Goal: Navigation & Orientation: Find specific page/section

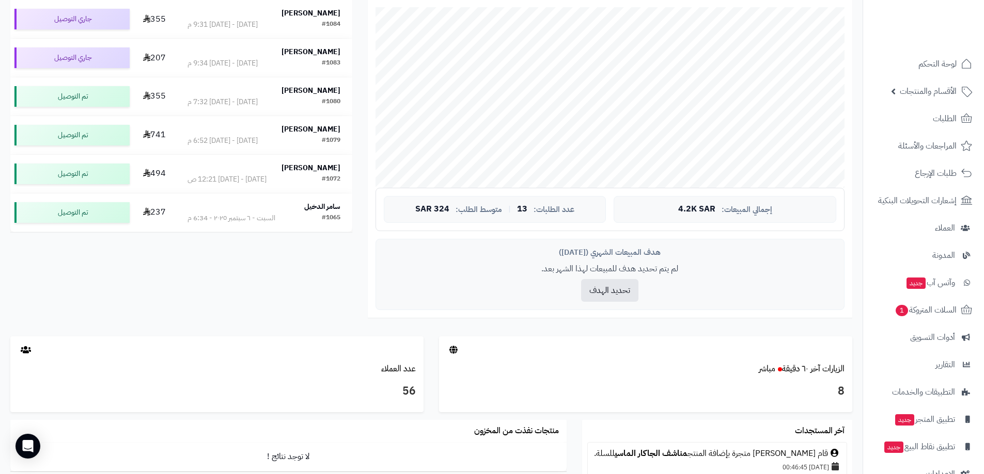
scroll to position [6, 0]
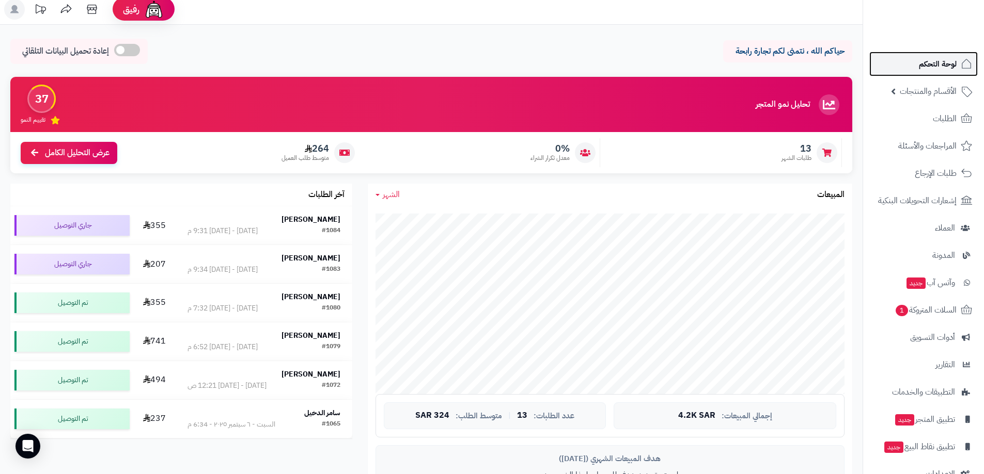
click at [942, 65] on span "لوحة التحكم" at bounding box center [938, 64] width 38 height 14
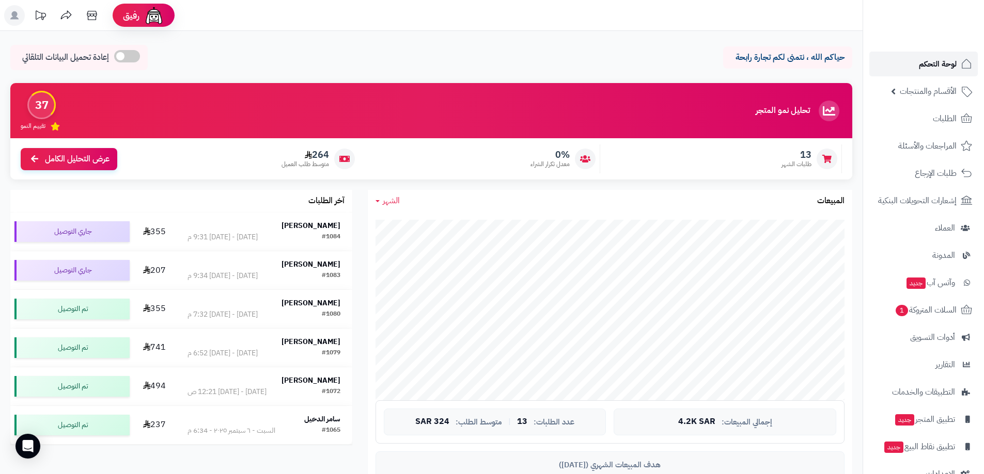
click at [944, 65] on span "لوحة التحكم" at bounding box center [938, 64] width 38 height 14
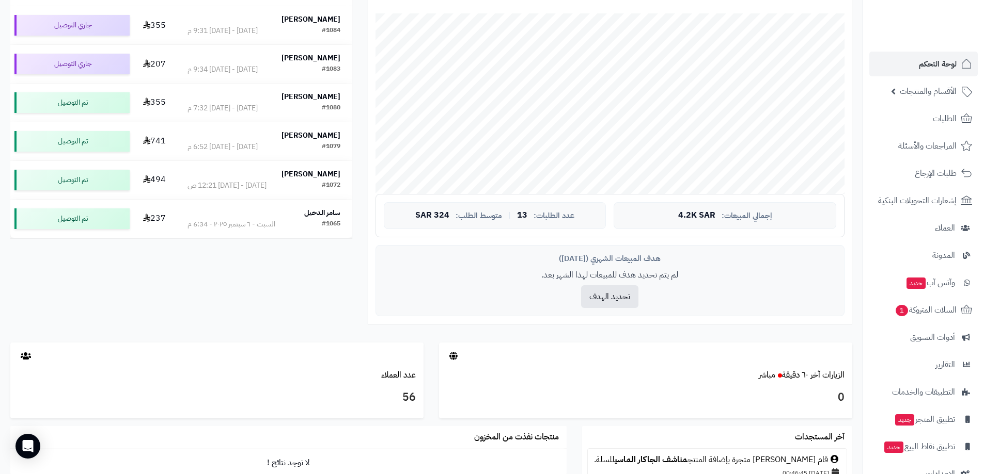
scroll to position [155, 0]
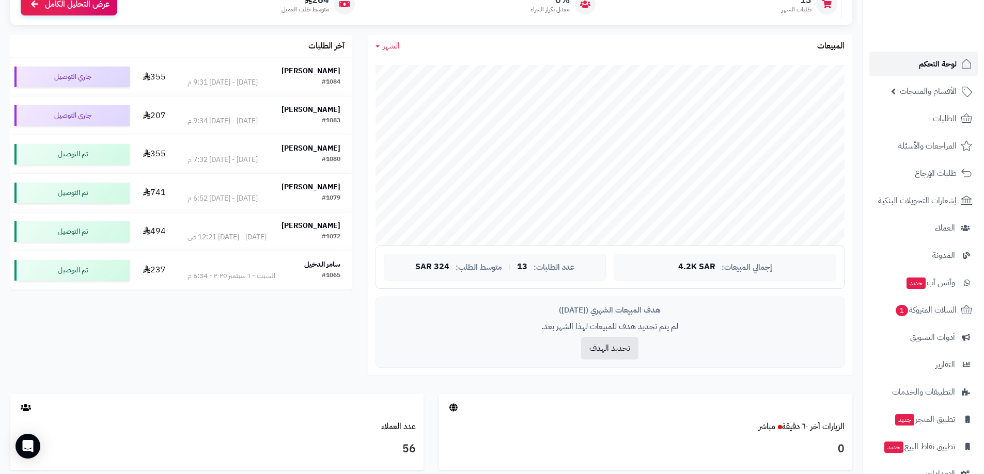
click at [939, 69] on span "لوحة التحكم" at bounding box center [938, 64] width 38 height 14
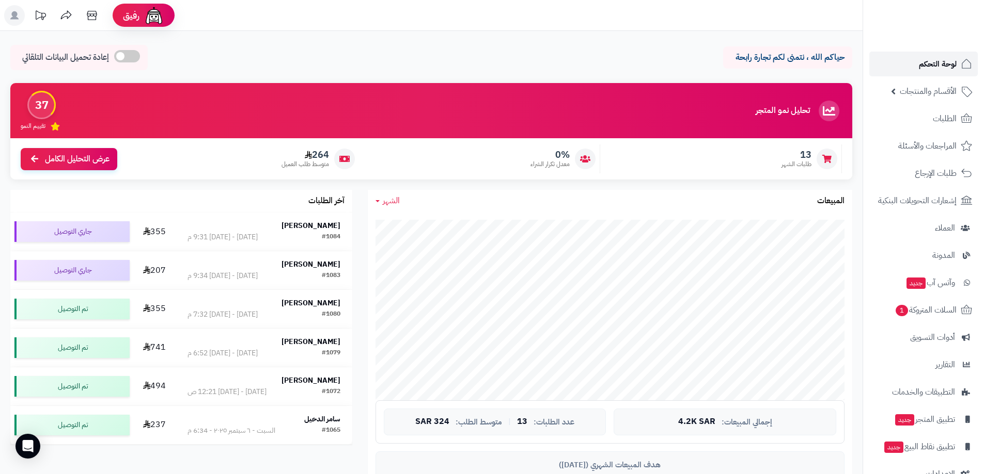
click at [942, 61] on span "لوحة التحكم" at bounding box center [938, 64] width 38 height 14
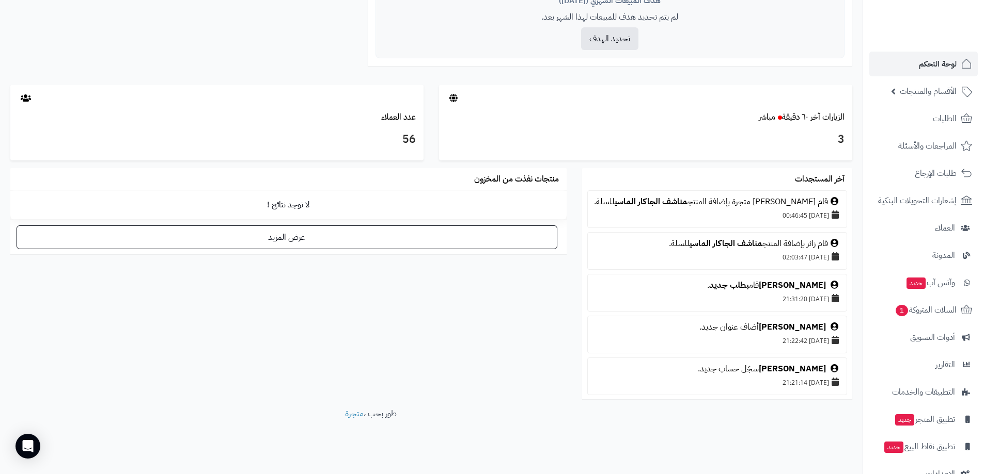
scroll to position [471, 0]
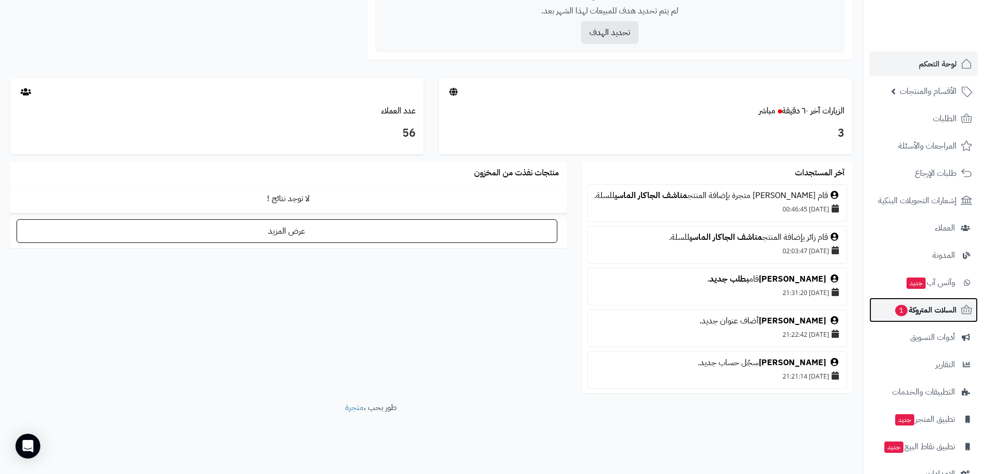
click at [937, 311] on span "السلات المتروكة 1" at bounding box center [925, 310] width 62 height 14
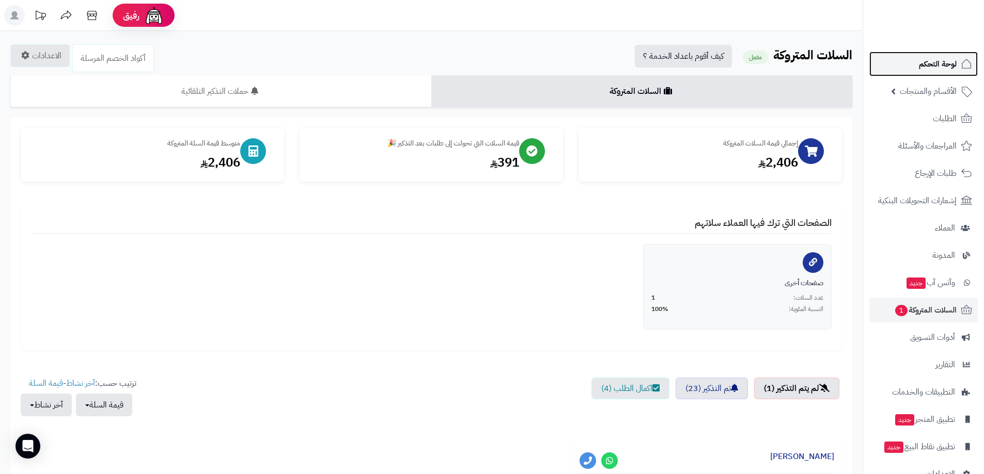
click at [935, 71] on span "لوحة التحكم" at bounding box center [938, 64] width 38 height 14
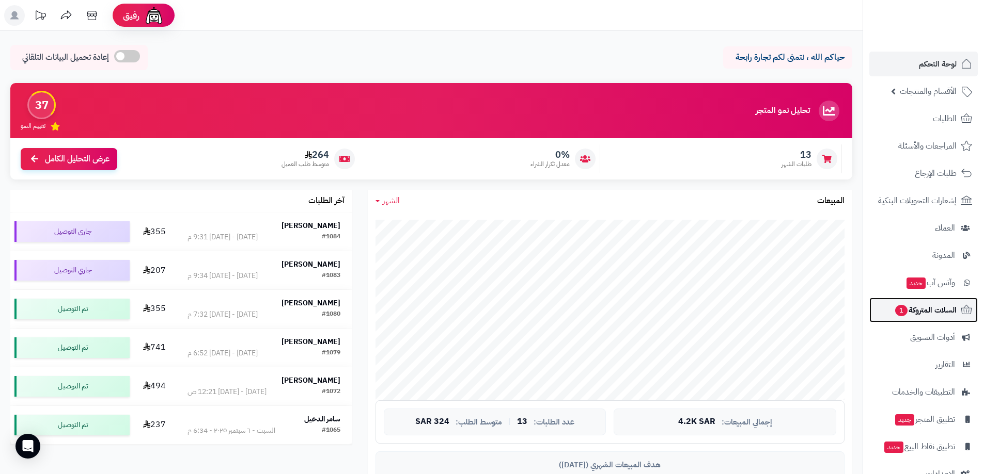
click at [926, 315] on span "السلات المتروكة 1" at bounding box center [925, 310] width 62 height 14
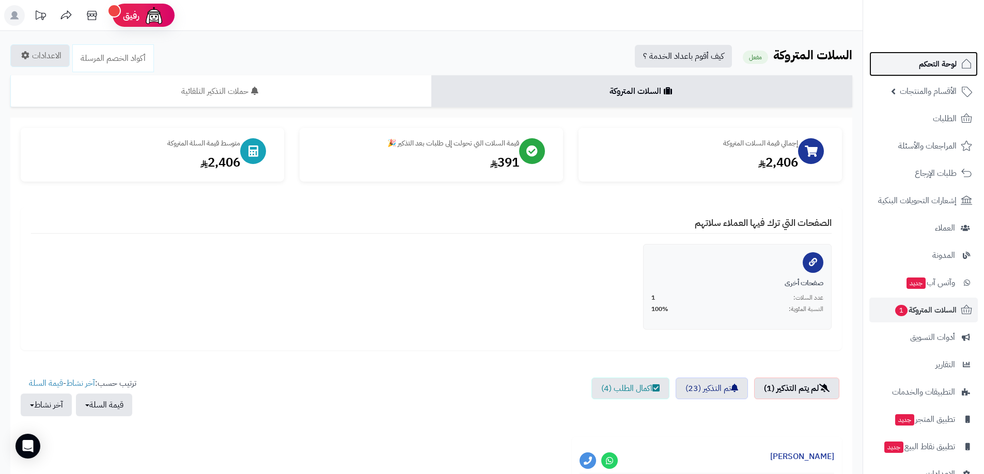
click at [935, 65] on span "لوحة التحكم" at bounding box center [938, 64] width 38 height 14
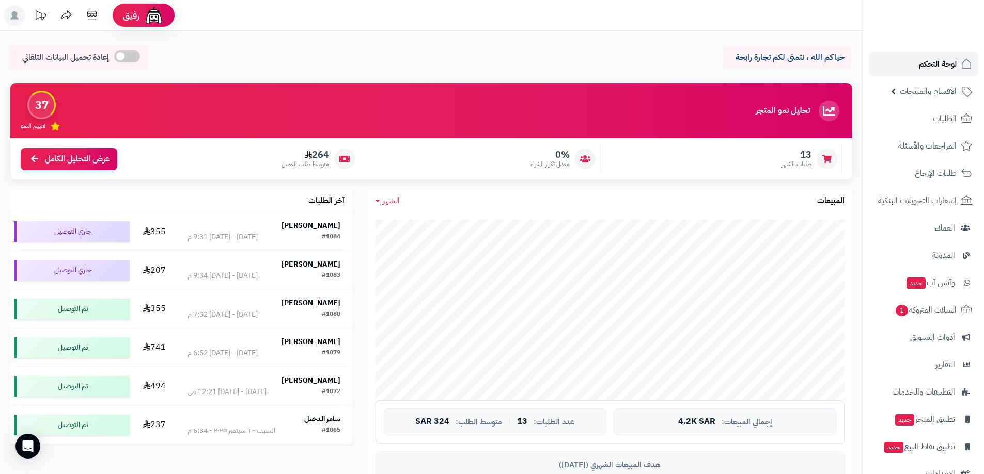
click at [941, 70] on span "لوحة التحكم" at bounding box center [938, 64] width 38 height 14
click at [939, 67] on span "لوحة التحكم" at bounding box center [938, 64] width 38 height 14
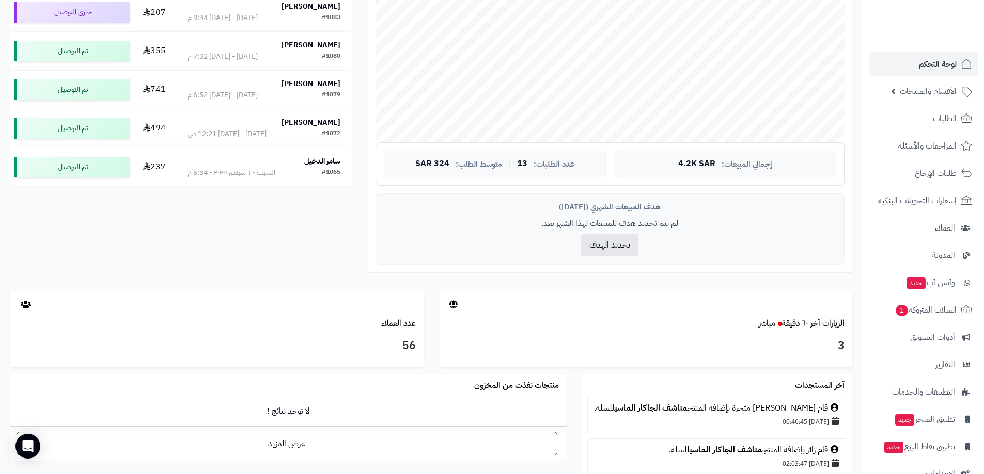
scroll to position [413, 0]
